Goal: Information Seeking & Learning: Learn about a topic

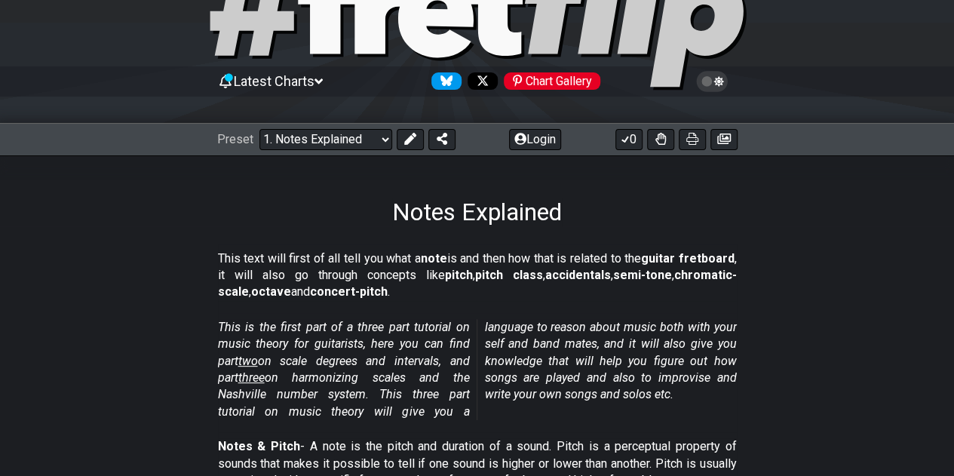
scroll to position [92, 0]
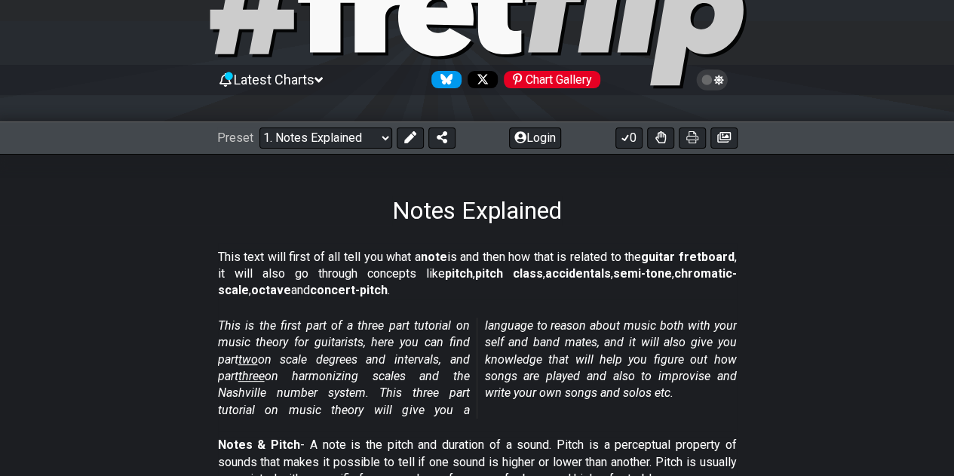
click at [371, 127] on select "Welcome to #fretflip! Initial Preset Custom Preset Minor Pentatonic Major Penta…" at bounding box center [325, 137] width 133 height 21
click at [567, 195] on div "Notes Explained" at bounding box center [477, 189] width 954 height 71
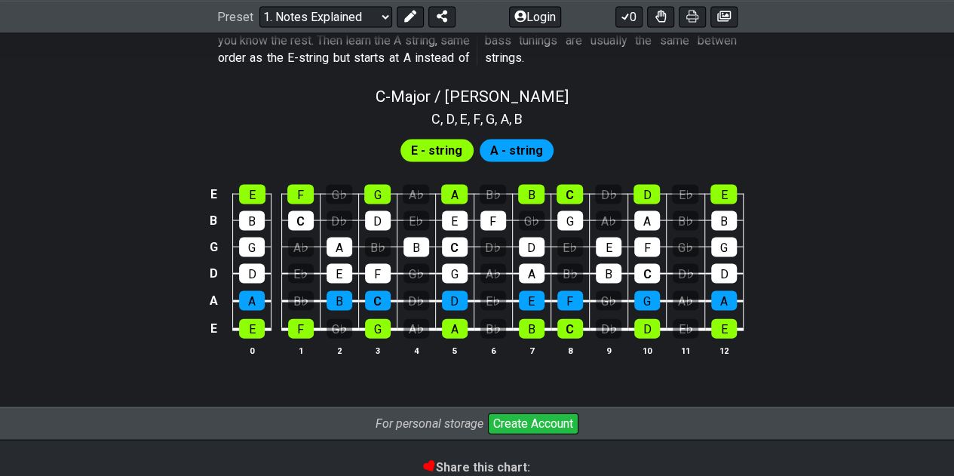
scroll to position [1367, 0]
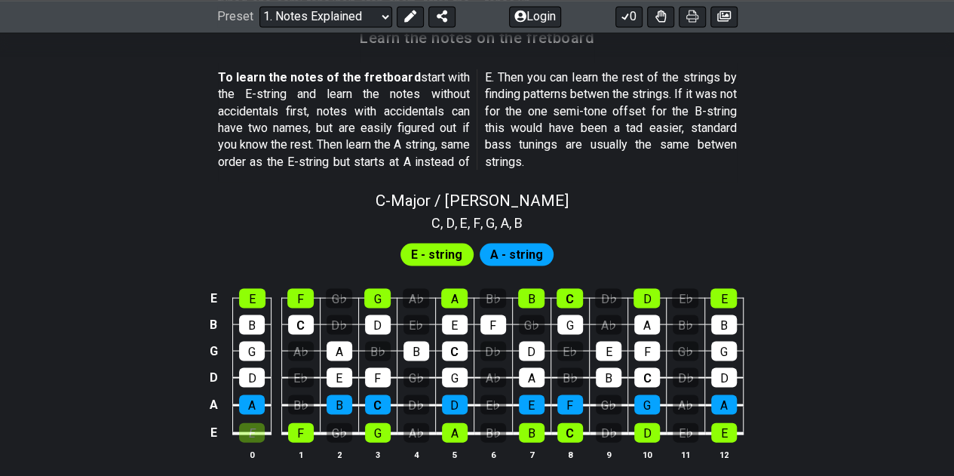
click at [256, 431] on div "E" at bounding box center [252, 432] width 26 height 20
click at [306, 424] on div "F" at bounding box center [301, 432] width 26 height 20
click at [347, 428] on div "G♭" at bounding box center [340, 432] width 26 height 20
click at [385, 432] on div "G" at bounding box center [378, 432] width 26 height 20
click at [413, 429] on div "A♭" at bounding box center [416, 432] width 26 height 20
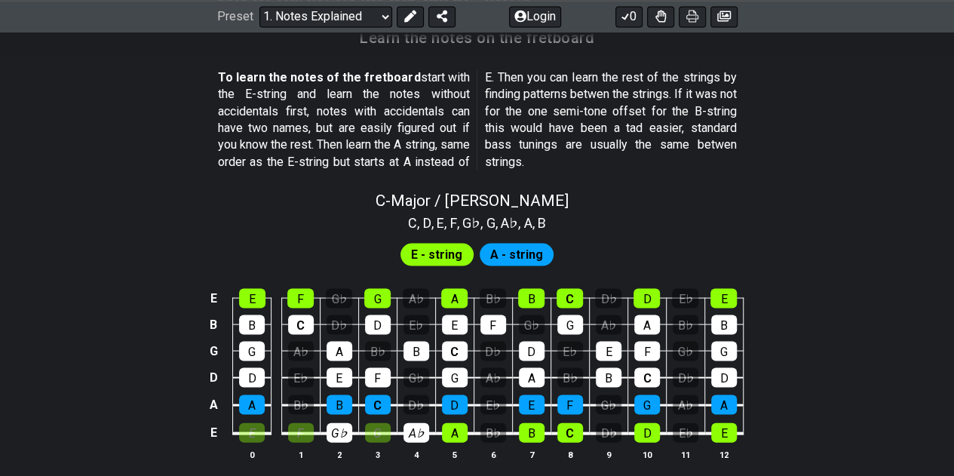
click at [458, 428] on div "A" at bounding box center [455, 432] width 26 height 20
click at [516, 435] on table "E E F G♭ G A♭ A B♭ B C D♭ D E♭ E B B C D♭ D E♭ E F G♭ G A♭ A B♭ B G G A♭ A B♭ B…" at bounding box center [473, 359] width 539 height 177
click at [503, 434] on div "B♭" at bounding box center [493, 432] width 26 height 20
click at [533, 439] on div "B" at bounding box center [532, 432] width 26 height 20
click at [572, 435] on div "C" at bounding box center [570, 432] width 26 height 20
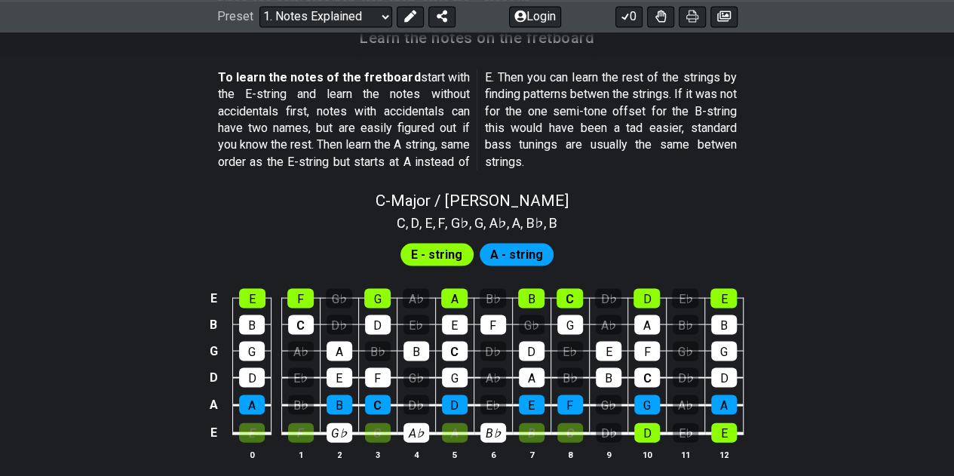
click at [424, 244] on span "E - string" at bounding box center [436, 255] width 51 height 22
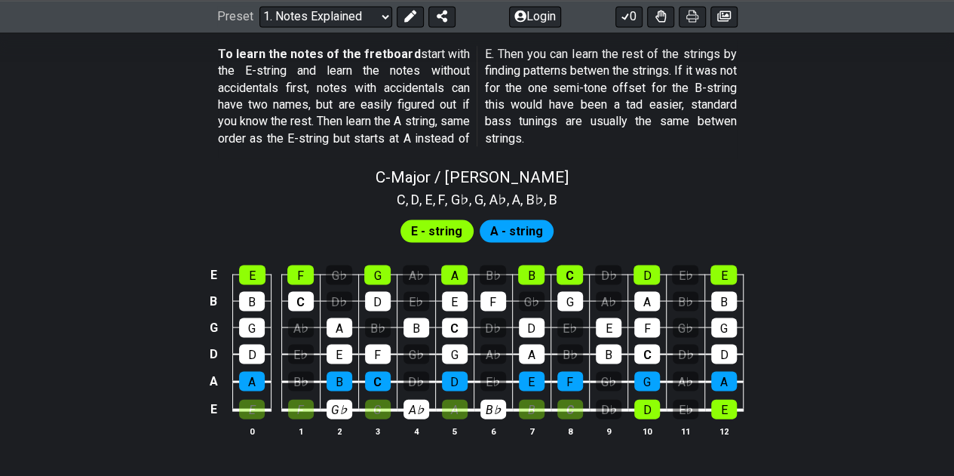
scroll to position [1391, 0]
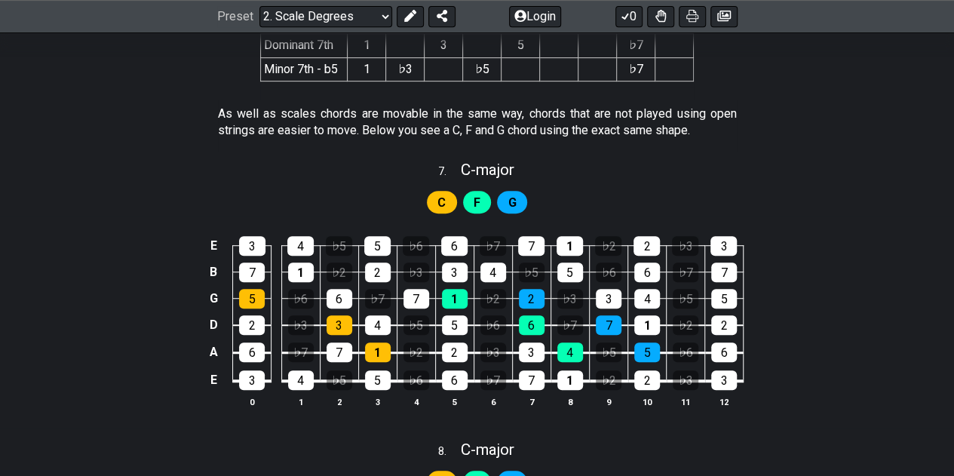
scroll to position [3202, 0]
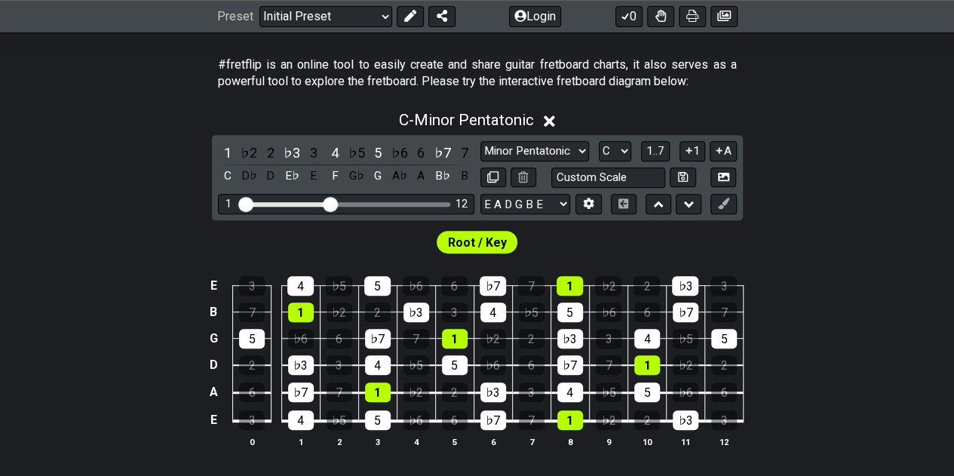
scroll to position [285, 0]
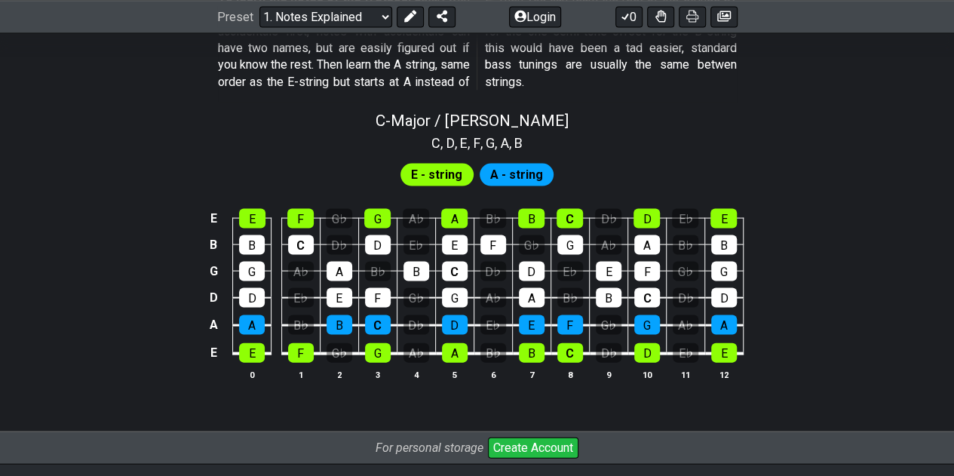
scroll to position [1448, 0]
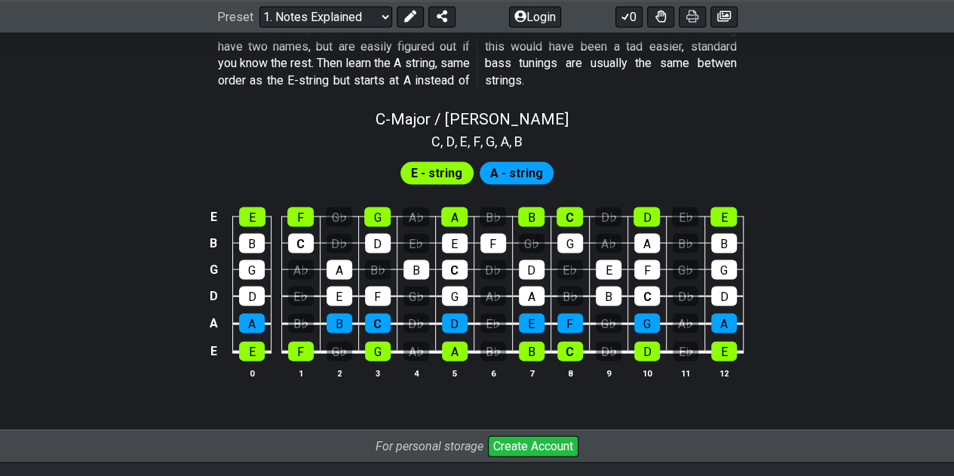
click at [448, 175] on span "E - string" at bounding box center [436, 174] width 51 height 22
click at [495, 320] on div "E♭" at bounding box center [493, 324] width 26 height 20
click at [499, 320] on div "E♭" at bounding box center [493, 324] width 26 height 20
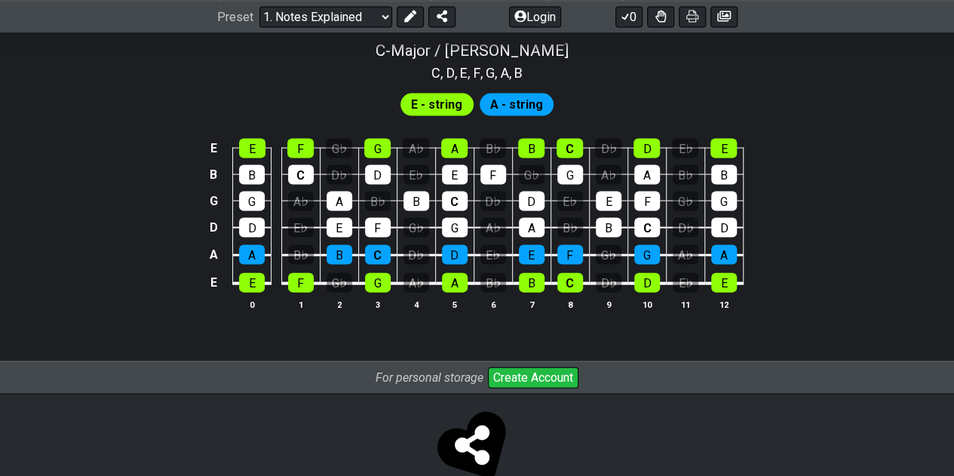
scroll to position [1518, 0]
